Goal: Learn about a topic

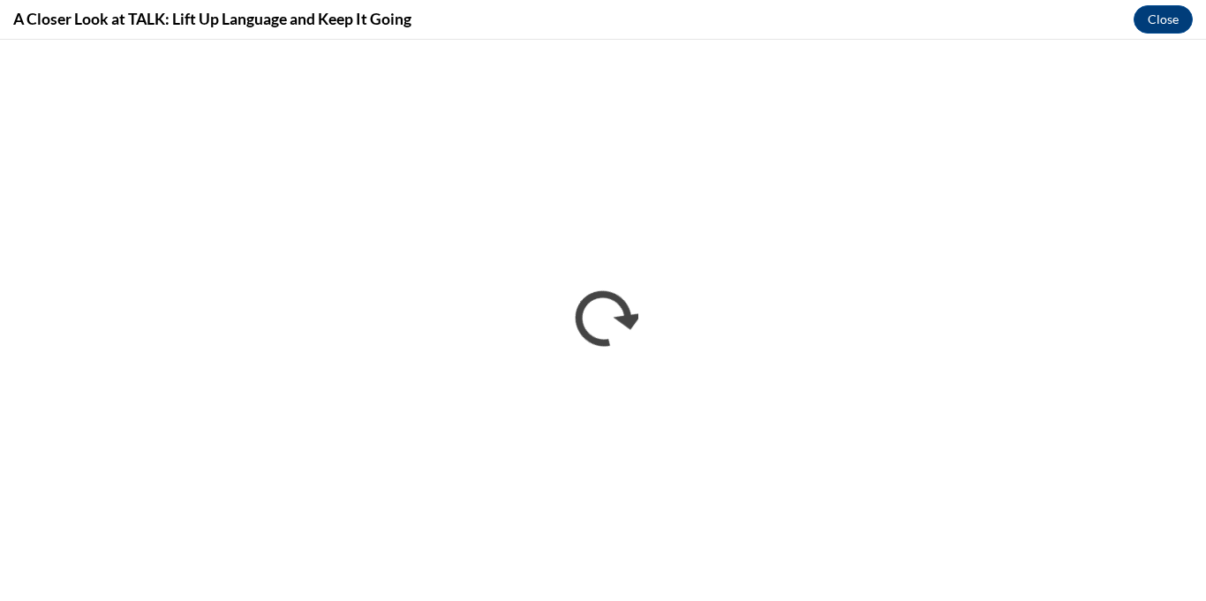
scroll to position [881, 0]
click at [1149, 26] on button "Close" at bounding box center [1163, 19] width 59 height 28
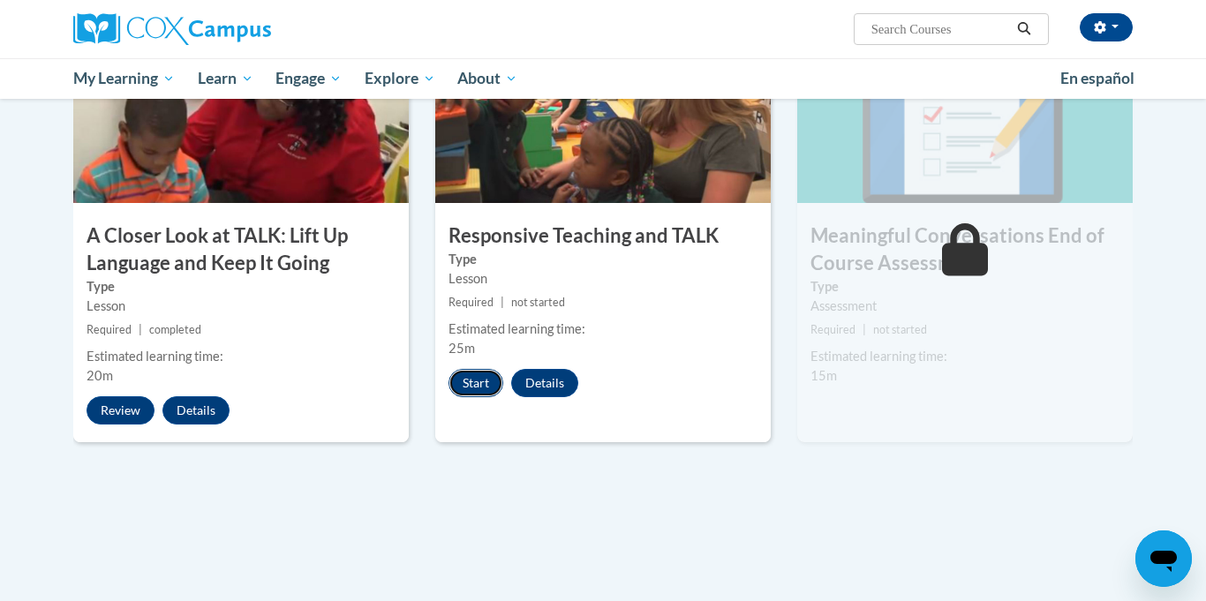
click at [473, 388] on button "Start" at bounding box center [476, 383] width 55 height 28
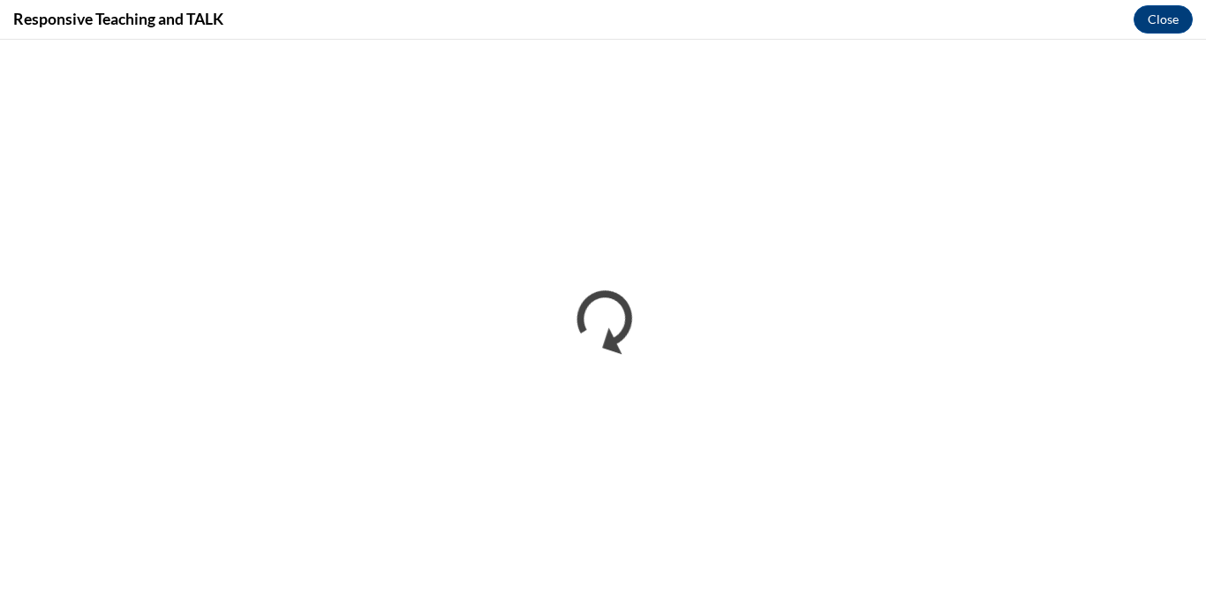
scroll to position [0, 0]
